Goal: Information Seeking & Learning: Stay updated

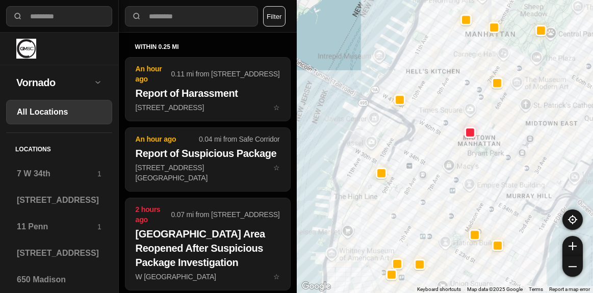
select select "*"
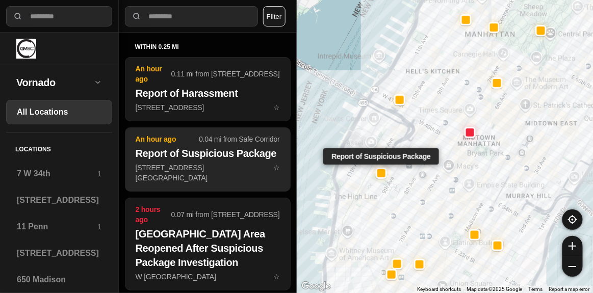
click at [201, 156] on h2 "Report of Suspicious Package" at bounding box center [208, 153] width 144 height 14
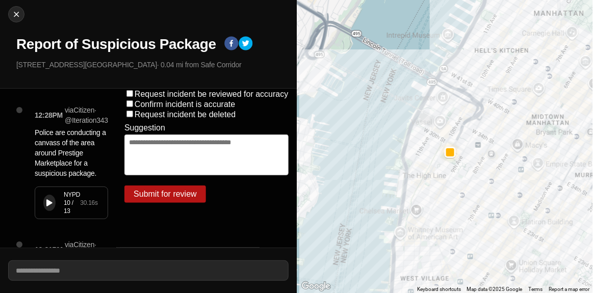
click at [49, 203] on icon at bounding box center [49, 203] width 6 height 7
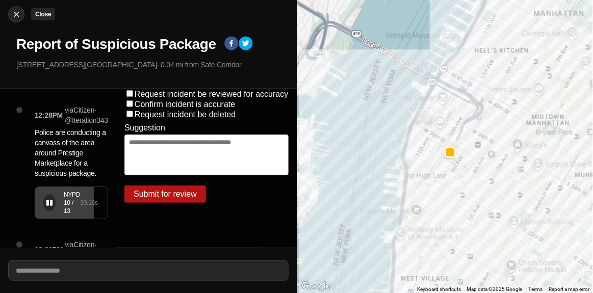
click at [16, 15] on img at bounding box center [16, 14] width 10 height 10
select select "*"
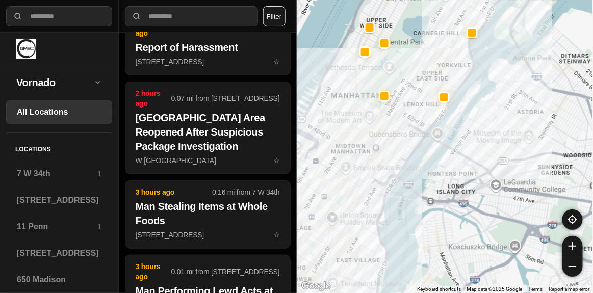
scroll to position [798, 0]
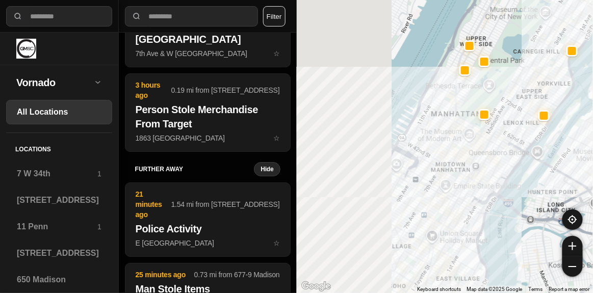
drag, startPoint x: 356, startPoint y: 148, endPoint x: 545, endPoint y: 186, distance: 191.9
click at [553, 194] on div at bounding box center [445, 146] width 297 height 293
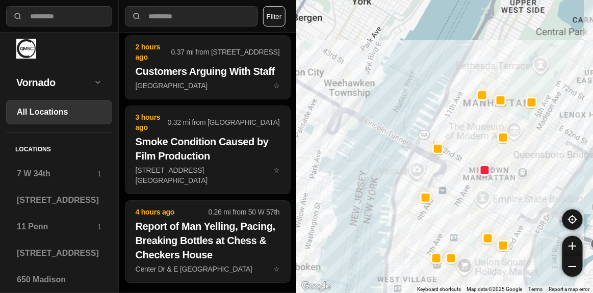
scroll to position [440, 0]
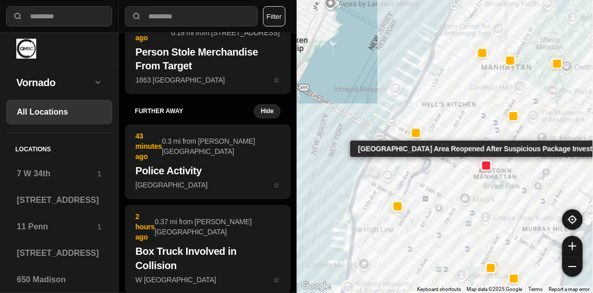
click at [487, 163] on div at bounding box center [487, 165] width 8 height 8
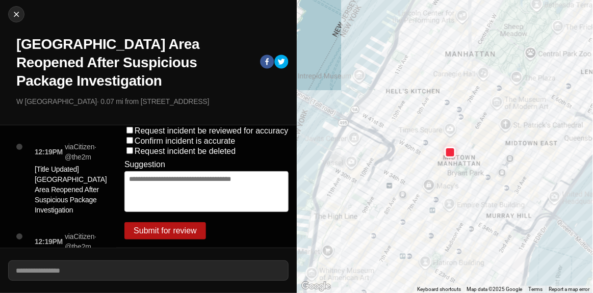
scroll to position [46, 0]
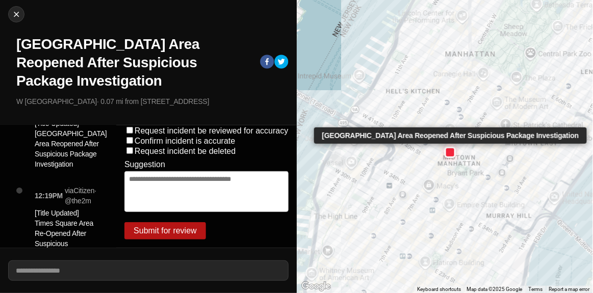
click at [453, 155] on div at bounding box center [451, 152] width 8 height 8
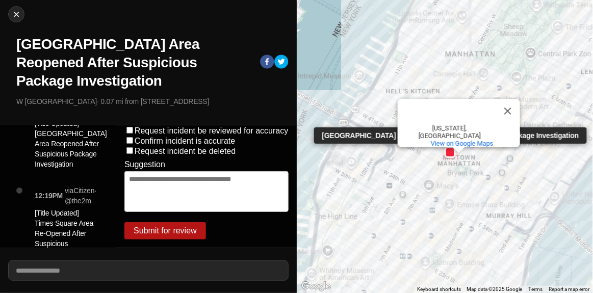
click at [451, 154] on div at bounding box center [451, 152] width 8 height 8
click at [450, 154] on div at bounding box center [451, 152] width 8 height 8
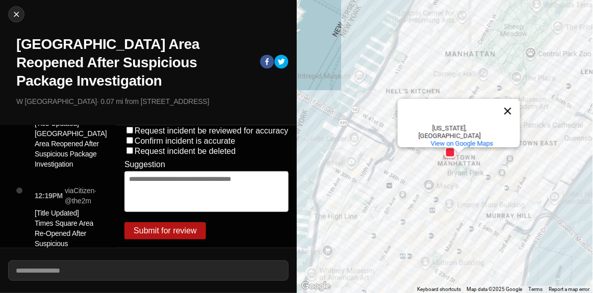
click at [508, 111] on button "Close" at bounding box center [508, 111] width 24 height 24
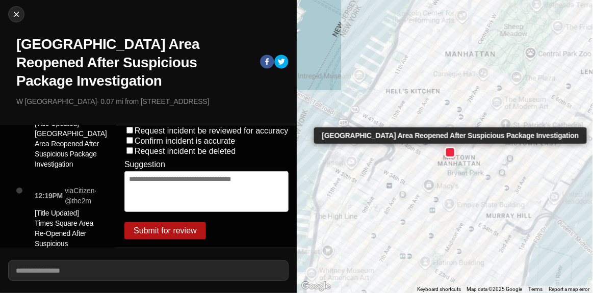
click at [449, 151] on div at bounding box center [451, 152] width 8 height 8
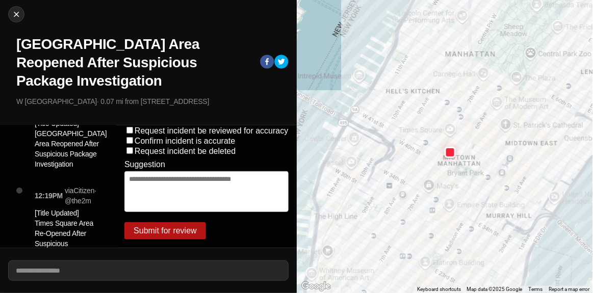
click at [52, 159] on p "[Title Updated] [GEOGRAPHIC_DATA] Area Reopened After Suspicious Package Invest…" at bounding box center [71, 143] width 72 height 51
click at [53, 160] on p "[Title Updated] [GEOGRAPHIC_DATA] Area Reopened After Suspicious Package Invest…" at bounding box center [71, 143] width 72 height 51
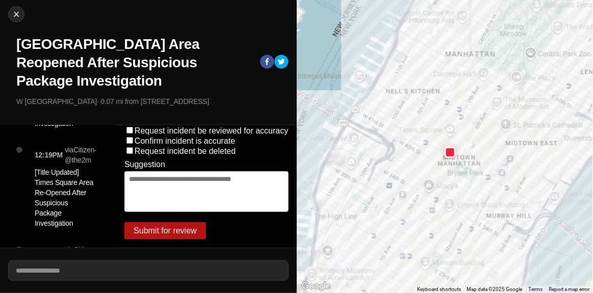
scroll to position [92, 0]
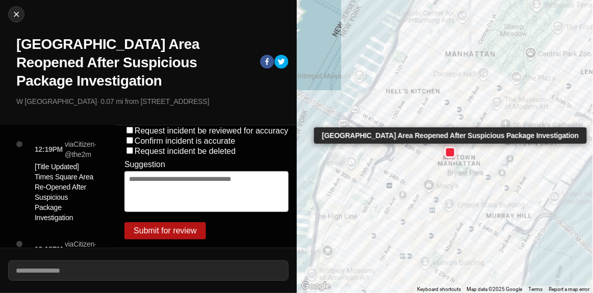
click at [450, 155] on div at bounding box center [451, 152] width 8 height 8
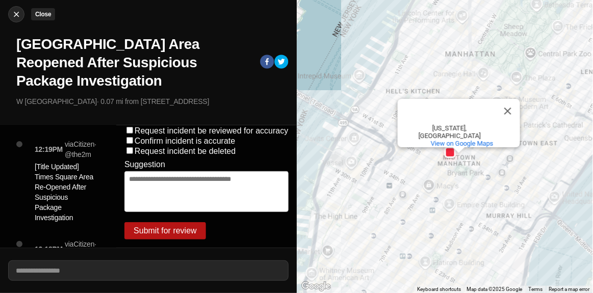
click at [15, 15] on img at bounding box center [16, 14] width 10 height 10
select select "*"
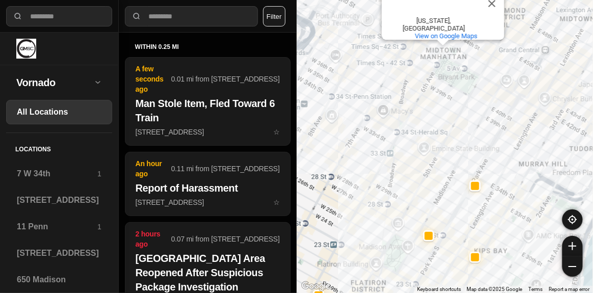
drag, startPoint x: 415, startPoint y: 73, endPoint x: 418, endPoint y: 137, distance: 63.8
click at [418, 137] on div "[GEOGRAPHIC_DATA] [GEOGRAPHIC_DATA] [US_STATE], [GEOGRAPHIC_DATA] View on Googl…" at bounding box center [445, 146] width 297 height 293
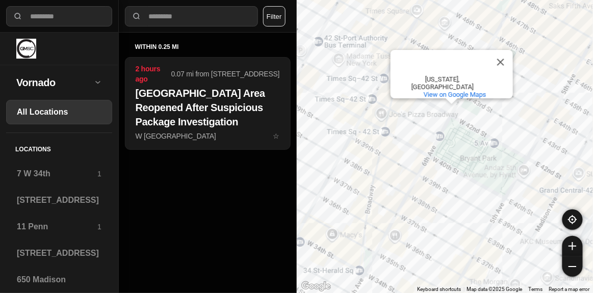
click at [503, 63] on button "Close" at bounding box center [501, 62] width 24 height 24
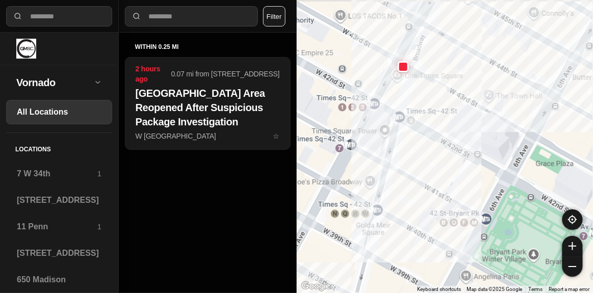
drag, startPoint x: 404, startPoint y: 76, endPoint x: 422, endPoint y: 114, distance: 41.7
click at [422, 114] on div at bounding box center [445, 146] width 297 height 293
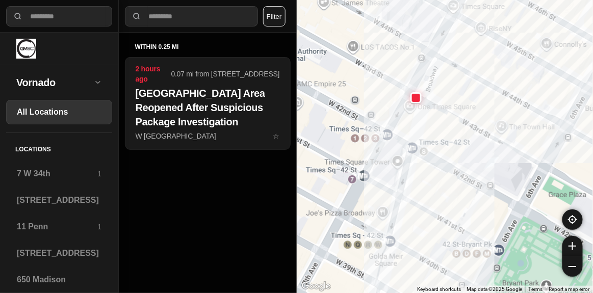
drag, startPoint x: 418, startPoint y: 122, endPoint x: 427, endPoint y: 133, distance: 14.1
click at [427, 133] on div at bounding box center [445, 146] width 297 height 293
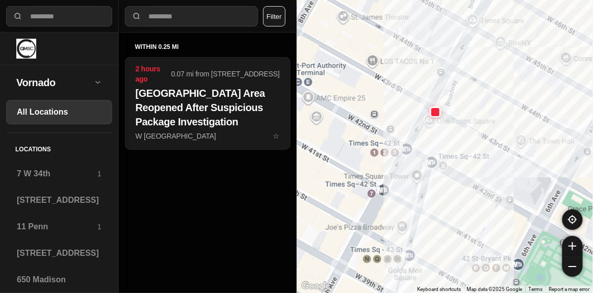
drag, startPoint x: 431, startPoint y: 129, endPoint x: 447, endPoint y: 137, distance: 17.6
click at [450, 143] on div at bounding box center [445, 146] width 297 height 293
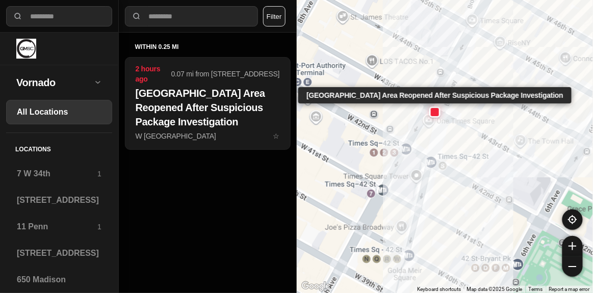
click at [436, 110] on div at bounding box center [435, 112] width 8 height 8
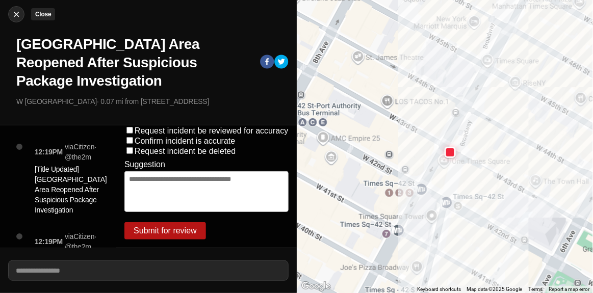
click at [12, 14] on img at bounding box center [16, 14] width 10 height 10
select select "*"
